Goal: Task Accomplishment & Management: Manage account settings

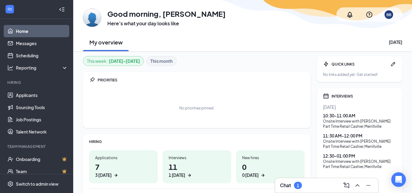
click at [42, 30] on link "Home" at bounding box center [42, 31] width 52 height 12
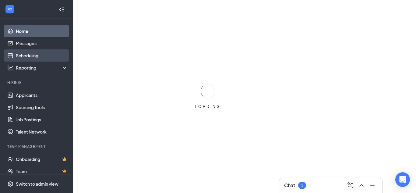
click at [41, 55] on link "Scheduling" at bounding box center [42, 55] width 52 height 12
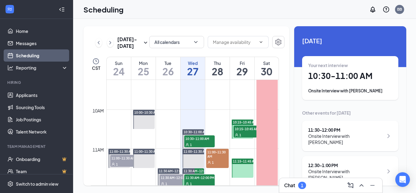
scroll to position [391, 0]
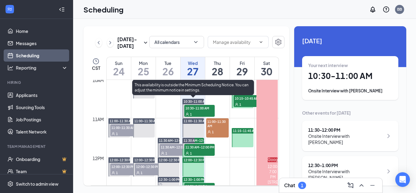
click at [204, 110] on span "10:30-11:00 AM" at bounding box center [199, 108] width 30 height 6
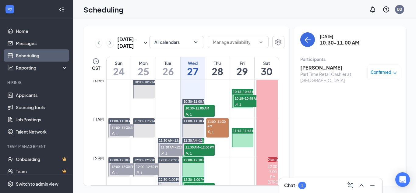
click at [321, 69] on h3 "Marvin Reed" at bounding box center [332, 67] width 64 height 7
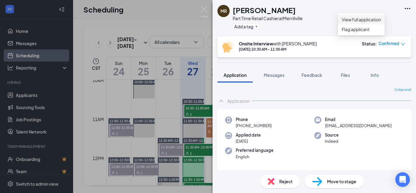
click at [381, 19] on link "View full application" at bounding box center [361, 19] width 39 height 7
click at [205, 83] on div "MR Marvin Reed Part Time Retail Cashier at Merrillville Add a tag Onsite Interv…" at bounding box center [208, 96] width 416 height 193
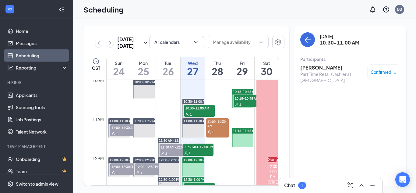
click at [196, 149] on span "11:30 AM-12:00 PM" at bounding box center [198, 147] width 30 height 6
click at [323, 68] on h3 "Emily Maldonado" at bounding box center [332, 67] width 64 height 7
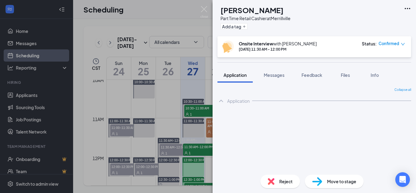
click at [407, 9] on icon "Ellipses" at bounding box center [407, 8] width 7 height 7
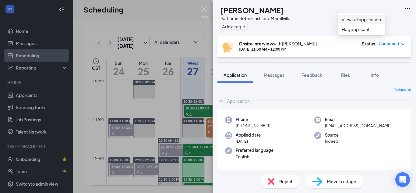
click at [377, 19] on link "View full application" at bounding box center [361, 19] width 39 height 7
click at [185, 73] on div "EM Emily Maldonado Part Time Retail Cashier at Merrillville Add a tag Onsite In…" at bounding box center [208, 96] width 416 height 193
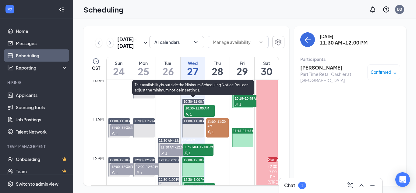
scroll to position [452, 0]
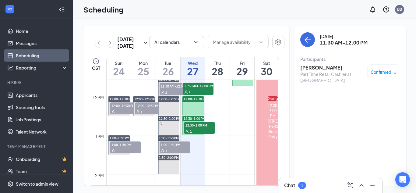
click at [200, 125] on span "12:30-1:00 PM" at bounding box center [199, 125] width 30 height 6
click at [324, 68] on h3 "[PERSON_NAME]" at bounding box center [332, 67] width 64 height 7
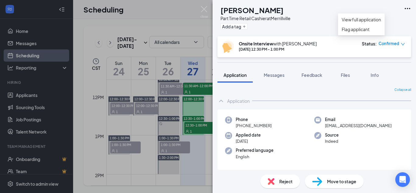
click at [409, 9] on icon "Ellipses" at bounding box center [407, 8] width 7 height 7
click at [381, 20] on link "View full application" at bounding box center [361, 19] width 39 height 7
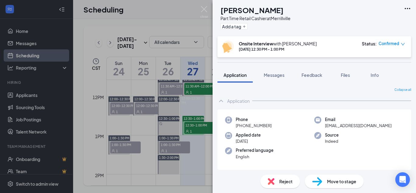
click at [175, 11] on div "JM JADA MOTTON Part Time Retail Cashier at Merrillville Add a tag Onsite Interv…" at bounding box center [208, 96] width 416 height 193
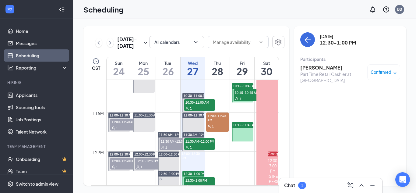
scroll to position [391, 0]
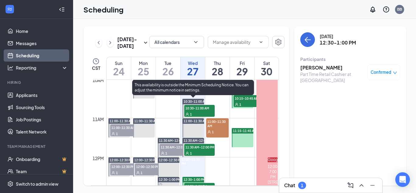
click at [209, 110] on span "10:30-11:00 AM" at bounding box center [199, 108] width 30 height 6
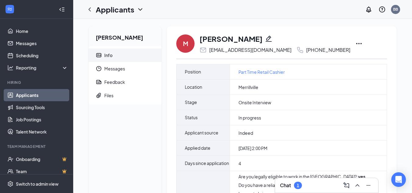
click at [355, 43] on icon "Ellipses" at bounding box center [358, 43] width 7 height 7
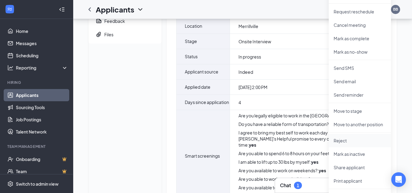
scroll to position [91, 0]
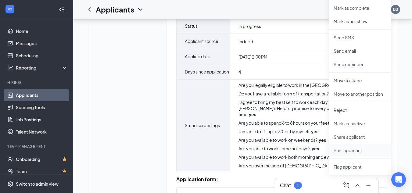
click at [348, 149] on p "Print applicant" at bounding box center [359, 150] width 52 height 6
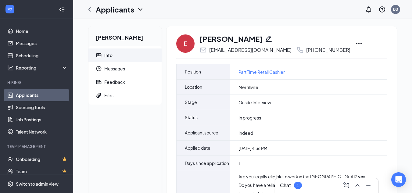
click at [356, 43] on icon "Ellipses" at bounding box center [358, 43] width 5 height 1
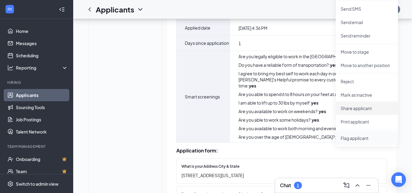
scroll to position [122, 0]
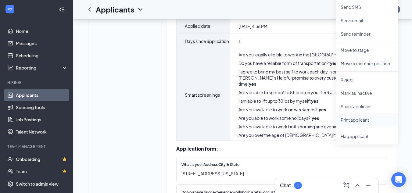
click at [360, 122] on p "Print applicant" at bounding box center [366, 120] width 52 height 6
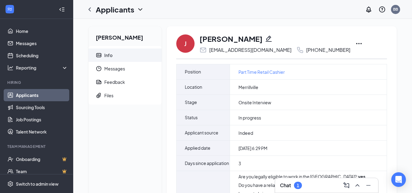
click at [355, 45] on icon "Ellipses" at bounding box center [358, 43] width 7 height 7
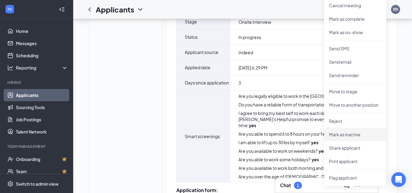
scroll to position [91, 0]
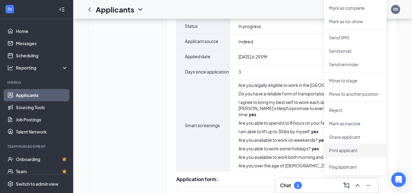
click at [343, 153] on p "Print applicant" at bounding box center [355, 150] width 52 height 6
